Goal: Task Accomplishment & Management: Use online tool/utility

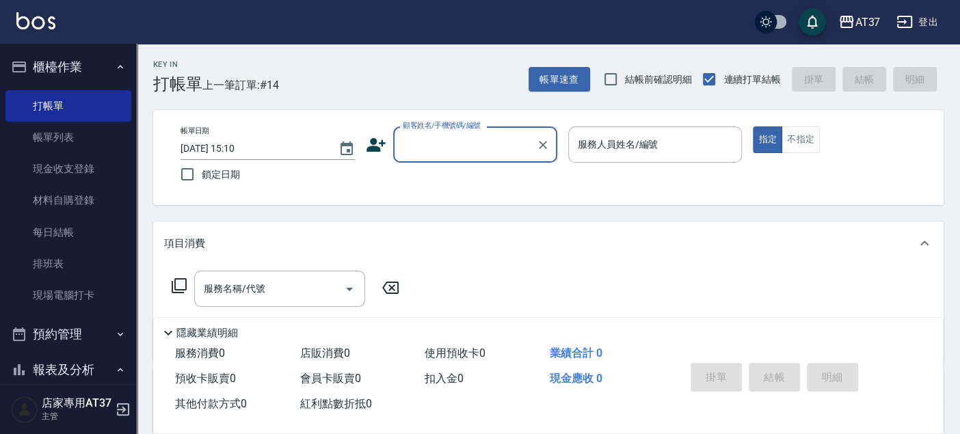
scroll to position [304, 0]
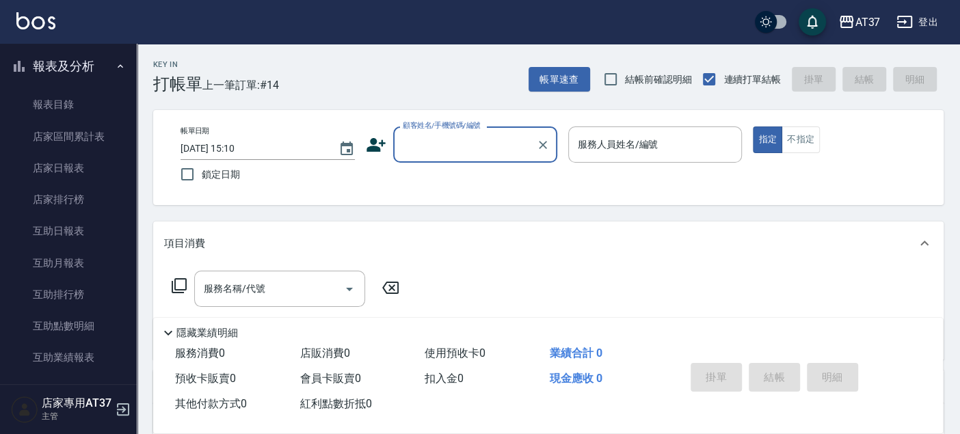
click at [457, 153] on input "顧客姓名/手機號碼/編號" at bounding box center [464, 145] width 131 height 24
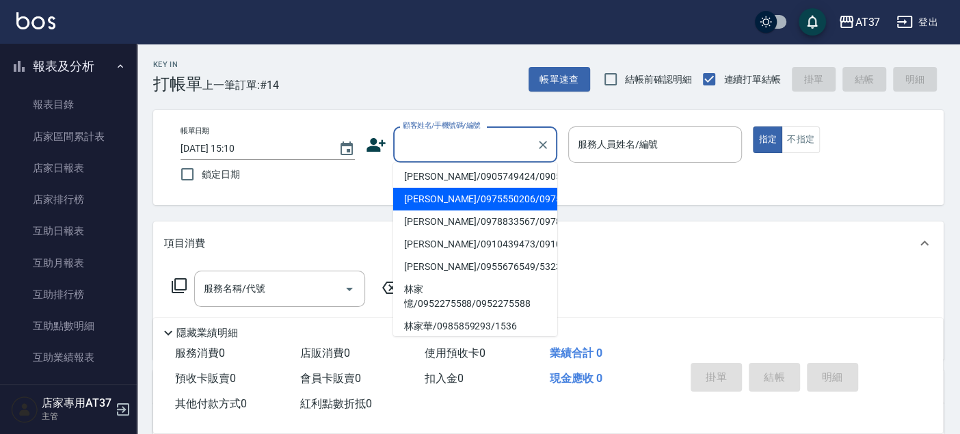
scroll to position [0, 0]
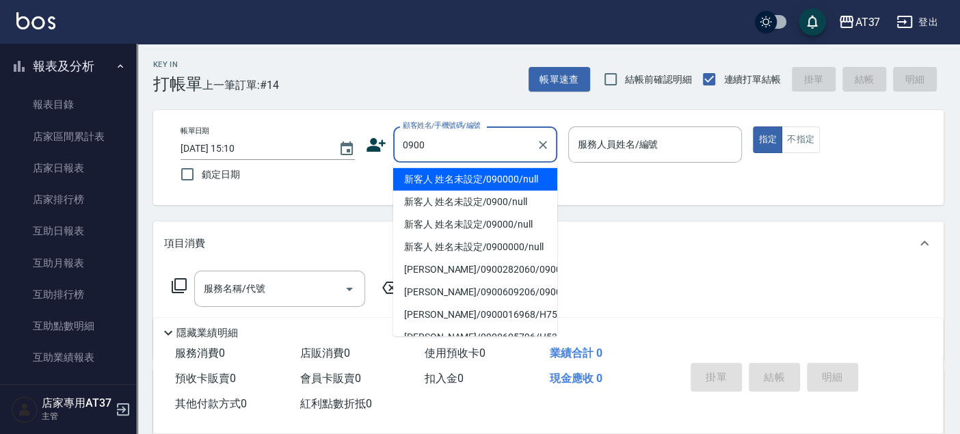
click at [444, 178] on li "新客人 姓名未設定/090000/null" at bounding box center [475, 179] width 164 height 23
type input "新客人 姓名未設定/090000/null"
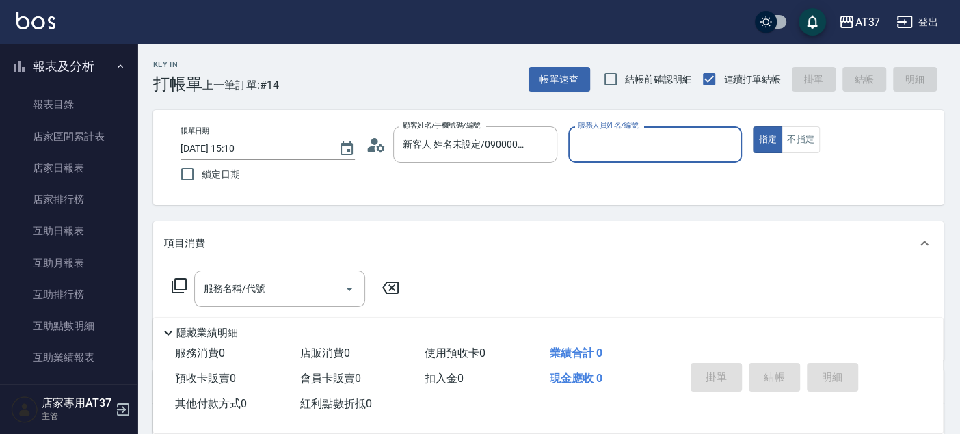
click at [603, 131] on label "服務人員姓名/編號" at bounding box center [608, 125] width 60 height 10
click at [603, 133] on input "服務人員姓名/編號" at bounding box center [655, 145] width 162 height 24
click at [604, 145] on input "服務人員姓名/編號" at bounding box center [655, 145] width 162 height 24
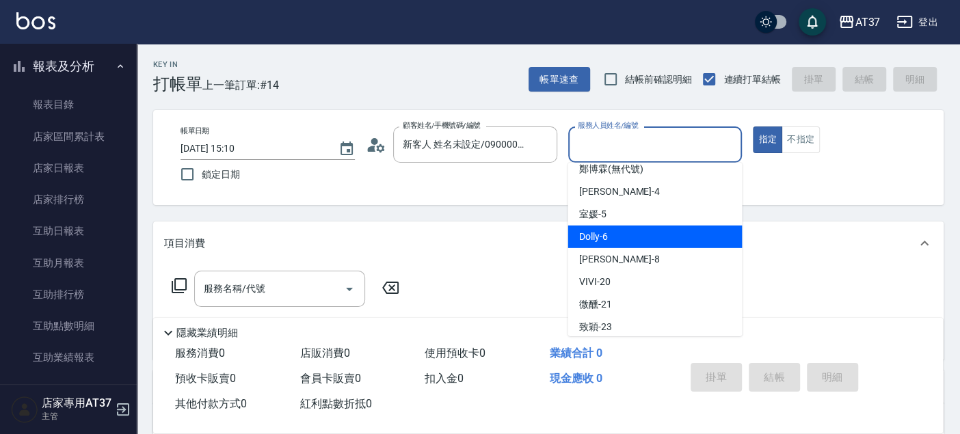
scroll to position [76, 0]
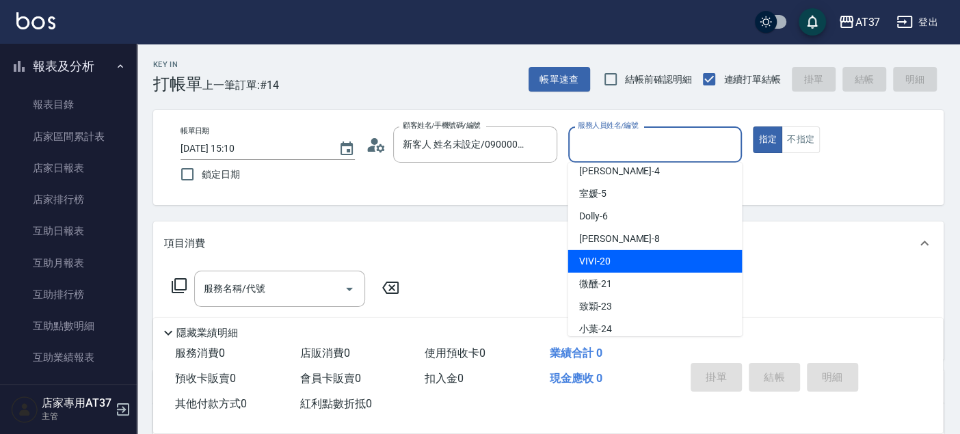
click at [596, 263] on span "VIVI -20" at bounding box center [593, 261] width 31 height 14
type input "VIVI-20"
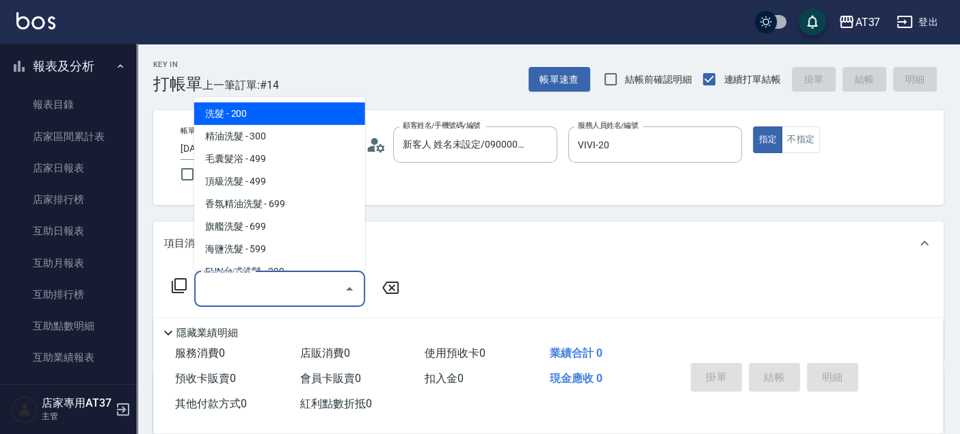
click at [262, 292] on div "服務名稱/代號 服務名稱/代號" at bounding box center [279, 289] width 171 height 36
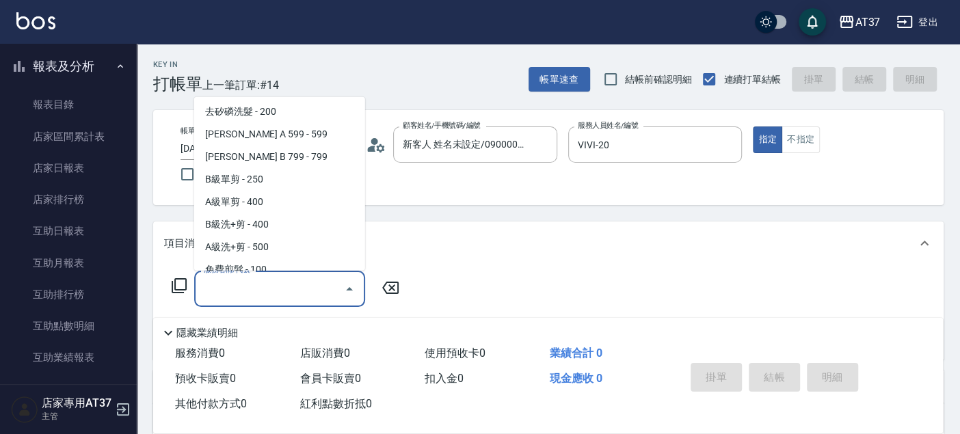
scroll to position [380, 0]
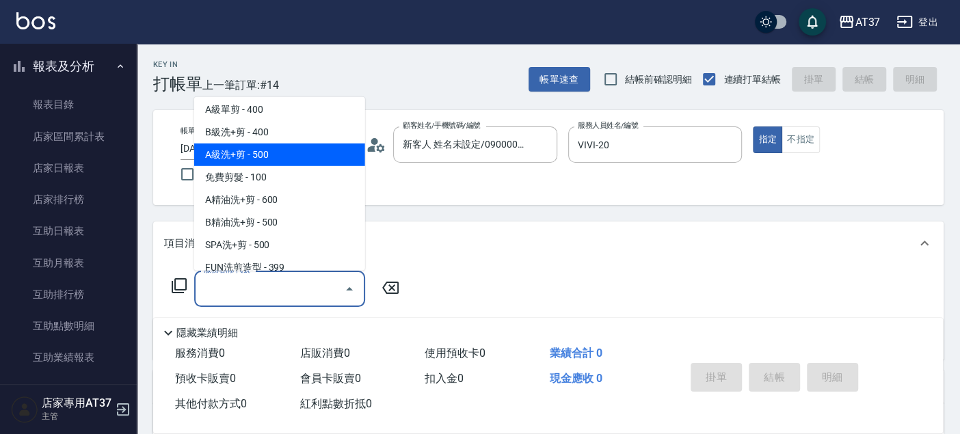
click at [258, 154] on span "A級洗+剪 - 500" at bounding box center [279, 155] width 171 height 23
type input "A級洗+剪(204)"
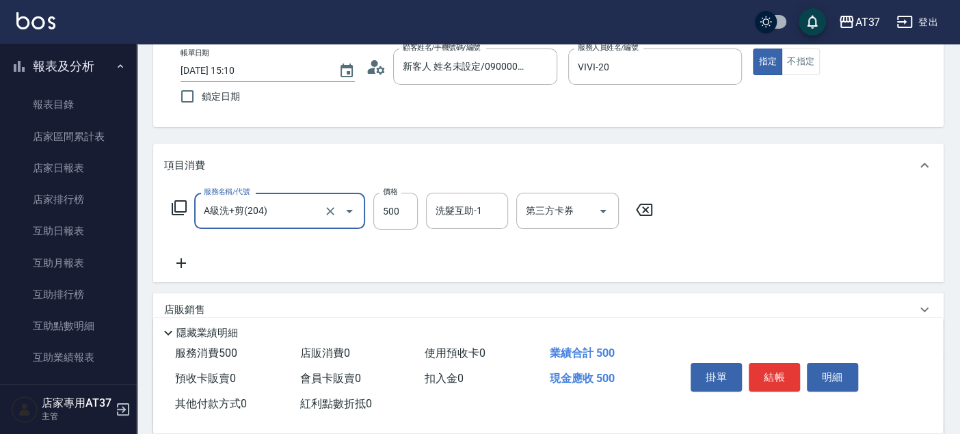
scroll to position [152, 0]
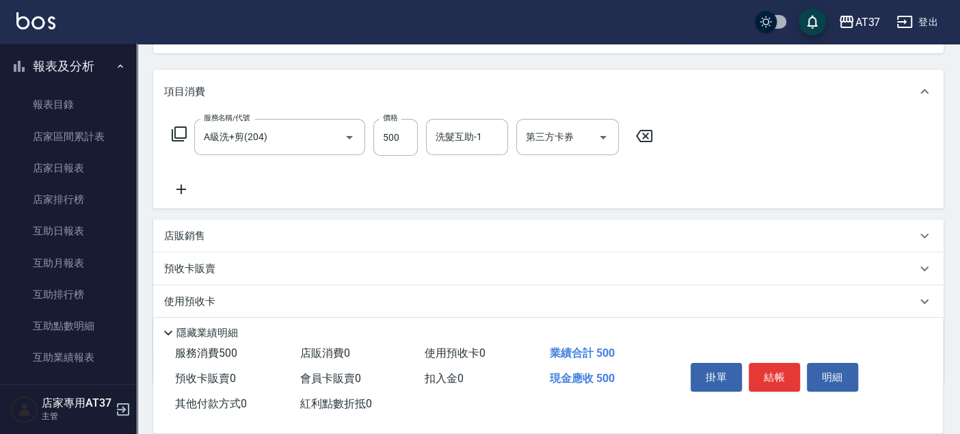
click at [179, 187] on icon at bounding box center [181, 189] width 34 height 16
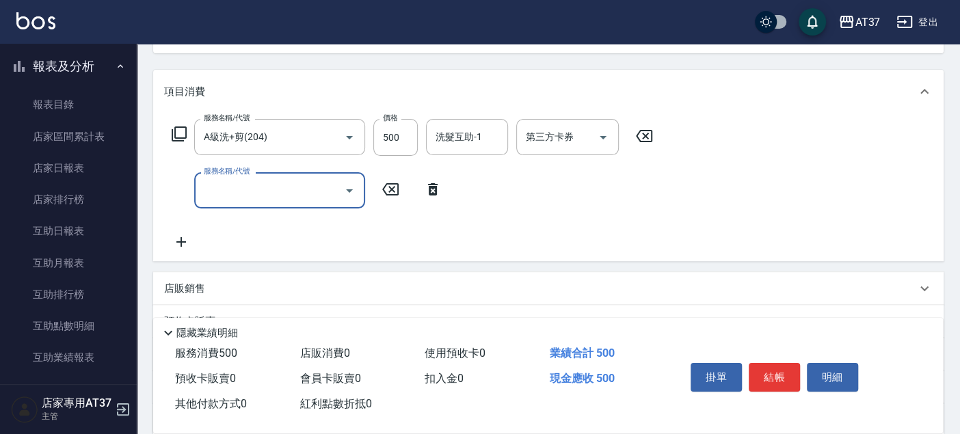
click at [236, 197] on input "服務名稱/代號" at bounding box center [269, 190] width 138 height 24
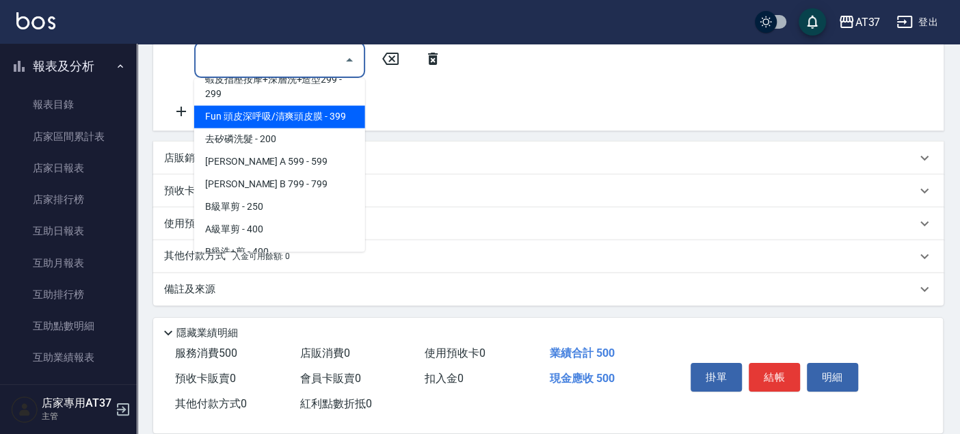
scroll to position [380, 0]
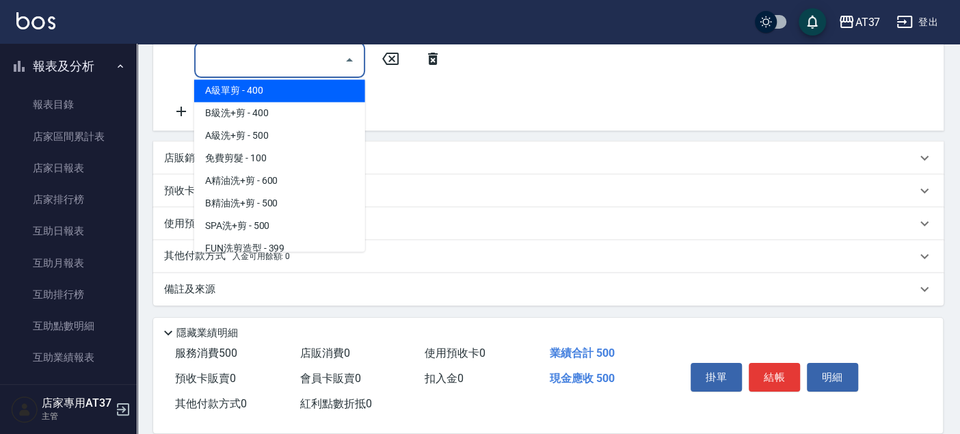
click at [232, 85] on span "A級單剪 - 400" at bounding box center [279, 90] width 171 height 23
type input "A級單剪(202)"
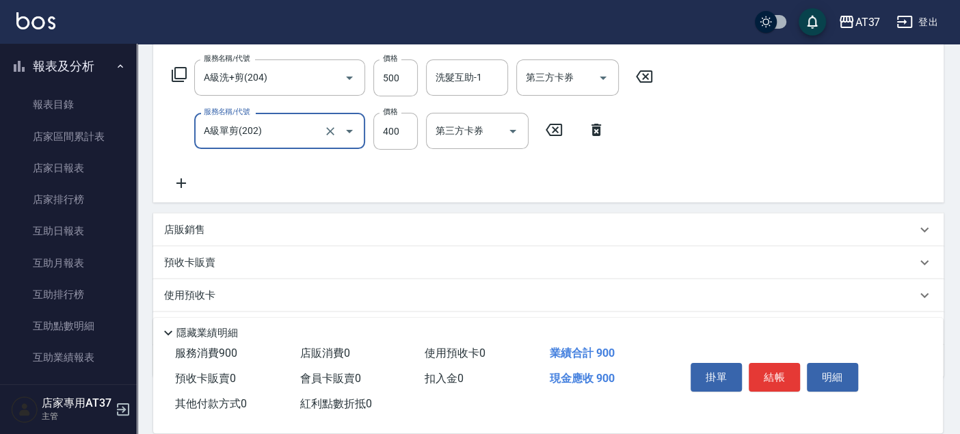
scroll to position [131, 0]
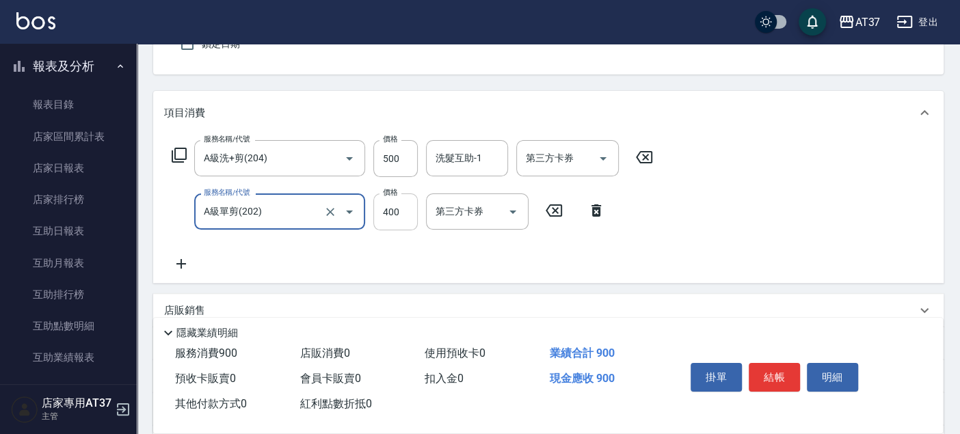
click at [405, 203] on input "400" at bounding box center [395, 212] width 44 height 37
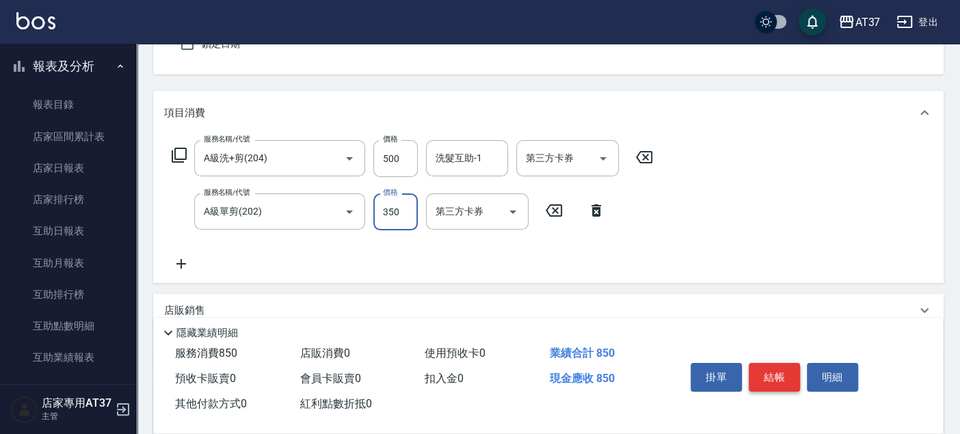
type input "350"
click at [769, 374] on button "結帳" at bounding box center [774, 377] width 51 height 29
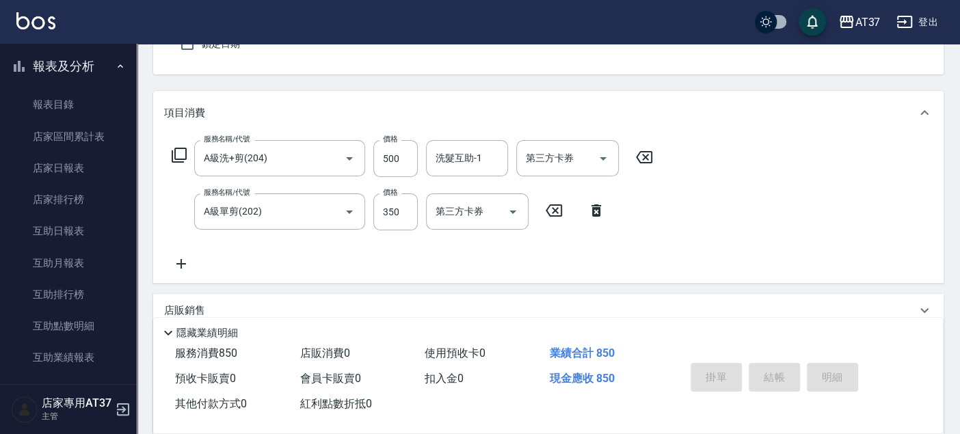
type input "[DATE] 15:51"
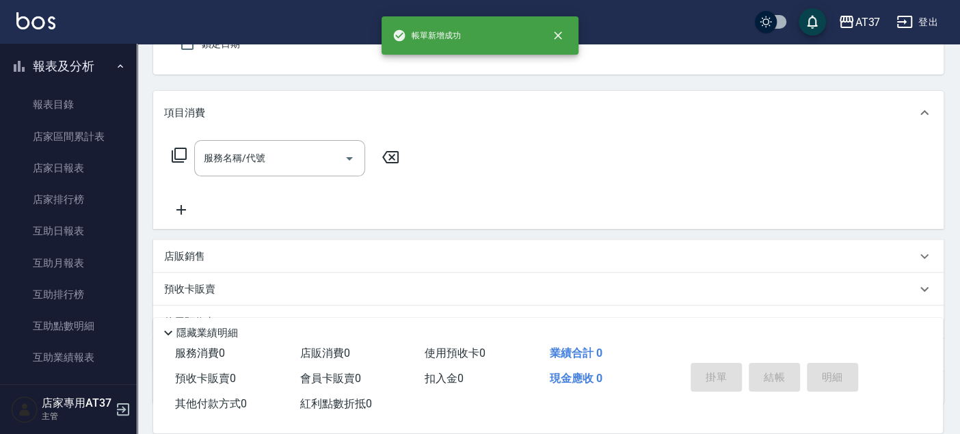
scroll to position [0, 0]
